Goal: Information Seeking & Learning: Find specific fact

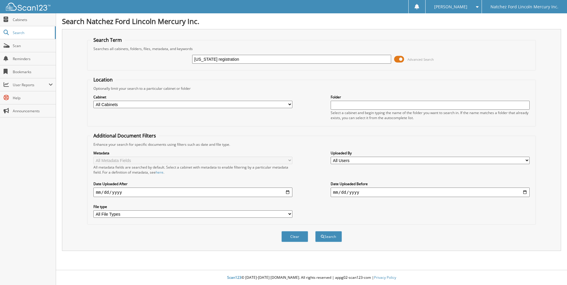
type input "[US_STATE] registration"
click at [315, 231] on button "Search" at bounding box center [328, 236] width 27 height 11
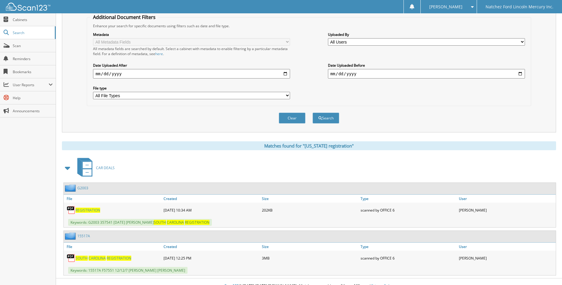
scroll to position [127, 0]
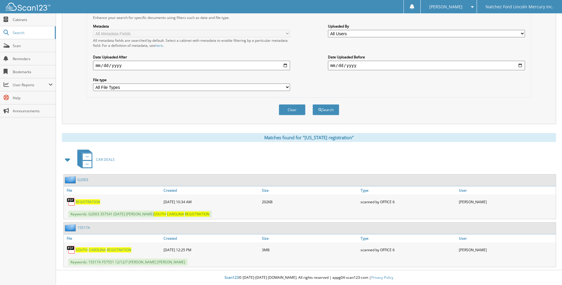
click at [127, 248] on span "REGISTRATION" at bounding box center [119, 250] width 25 height 5
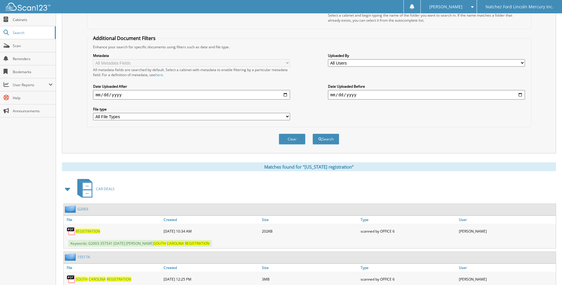
scroll to position [0, 0]
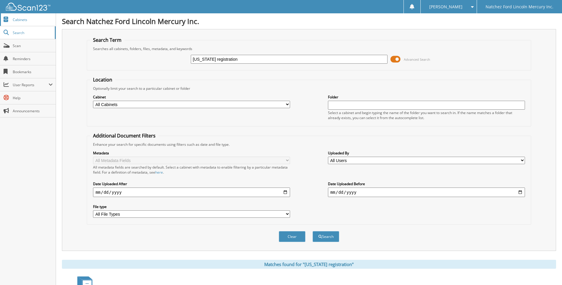
click at [24, 21] on span "Cabinets" at bounding box center [33, 19] width 40 height 5
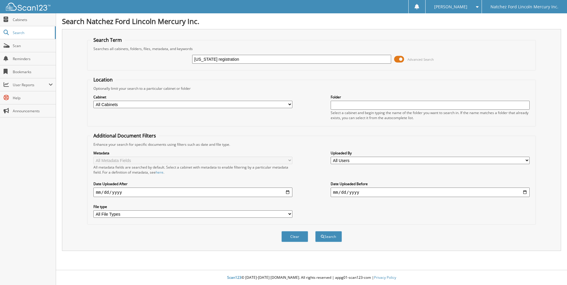
type input "[US_STATE] registration"
click at [315, 231] on button "Search" at bounding box center [328, 236] width 27 height 11
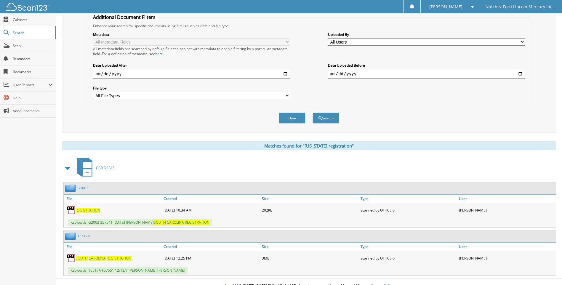
scroll to position [127, 0]
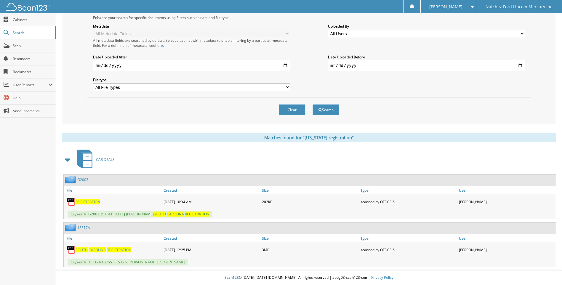
click at [128, 250] on span "REGISTRATION" at bounding box center [119, 250] width 25 height 5
click at [95, 202] on span "REGISTRATION" at bounding box center [88, 202] width 25 height 5
click at [117, 249] on span "REGISTRATION" at bounding box center [119, 250] width 25 height 5
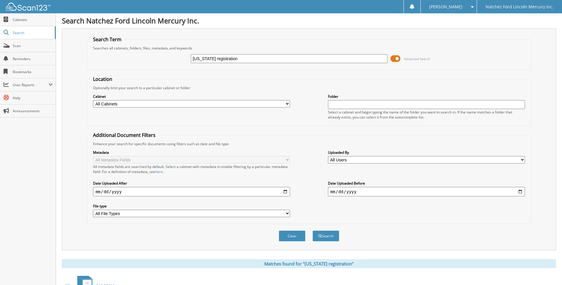
scroll to position [0, 0]
click at [22, 22] on span "Cabinets" at bounding box center [33, 19] width 40 height 5
